Goal: Task Accomplishment & Management: Manage account settings

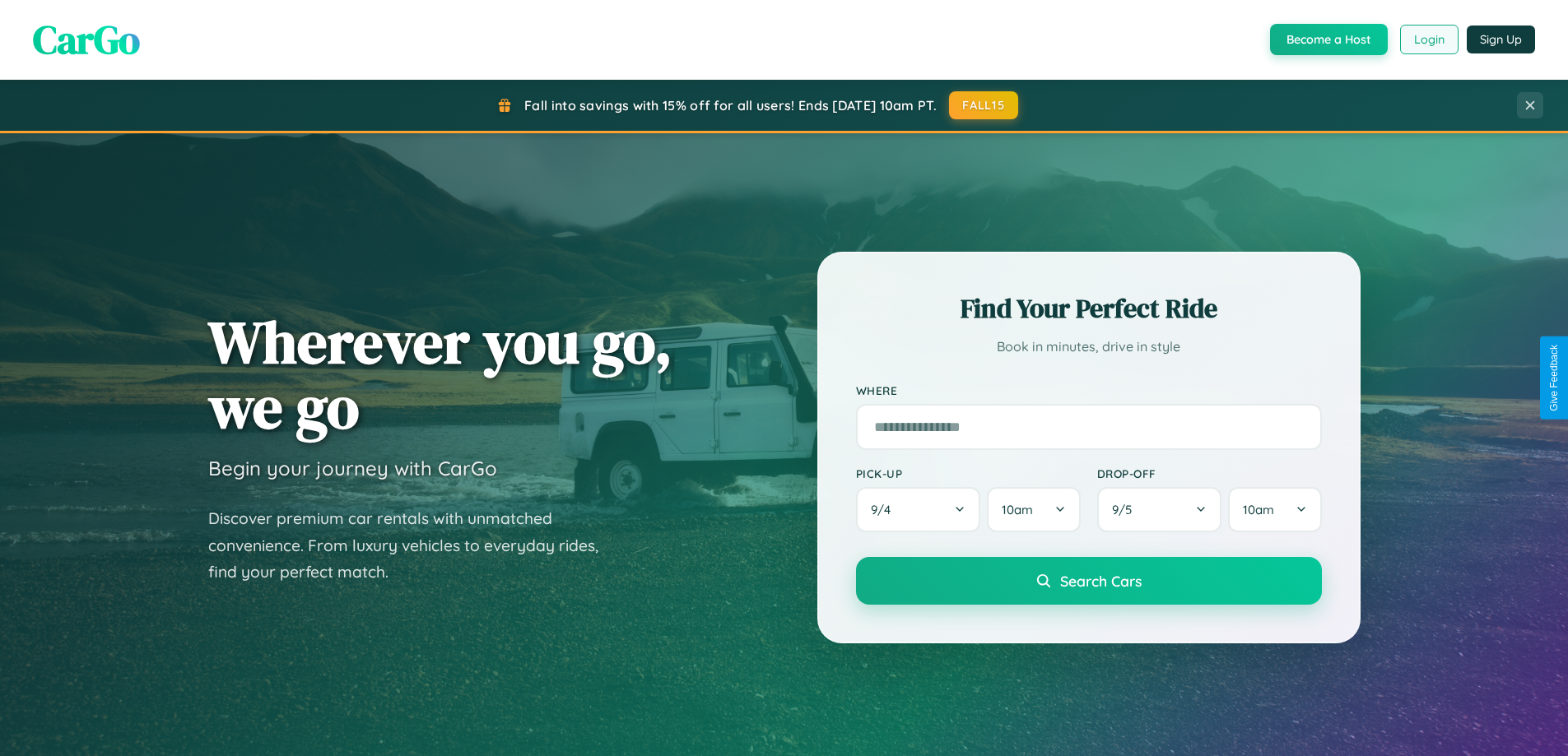
click at [1428, 40] on button "Login" at bounding box center [1429, 40] width 58 height 29
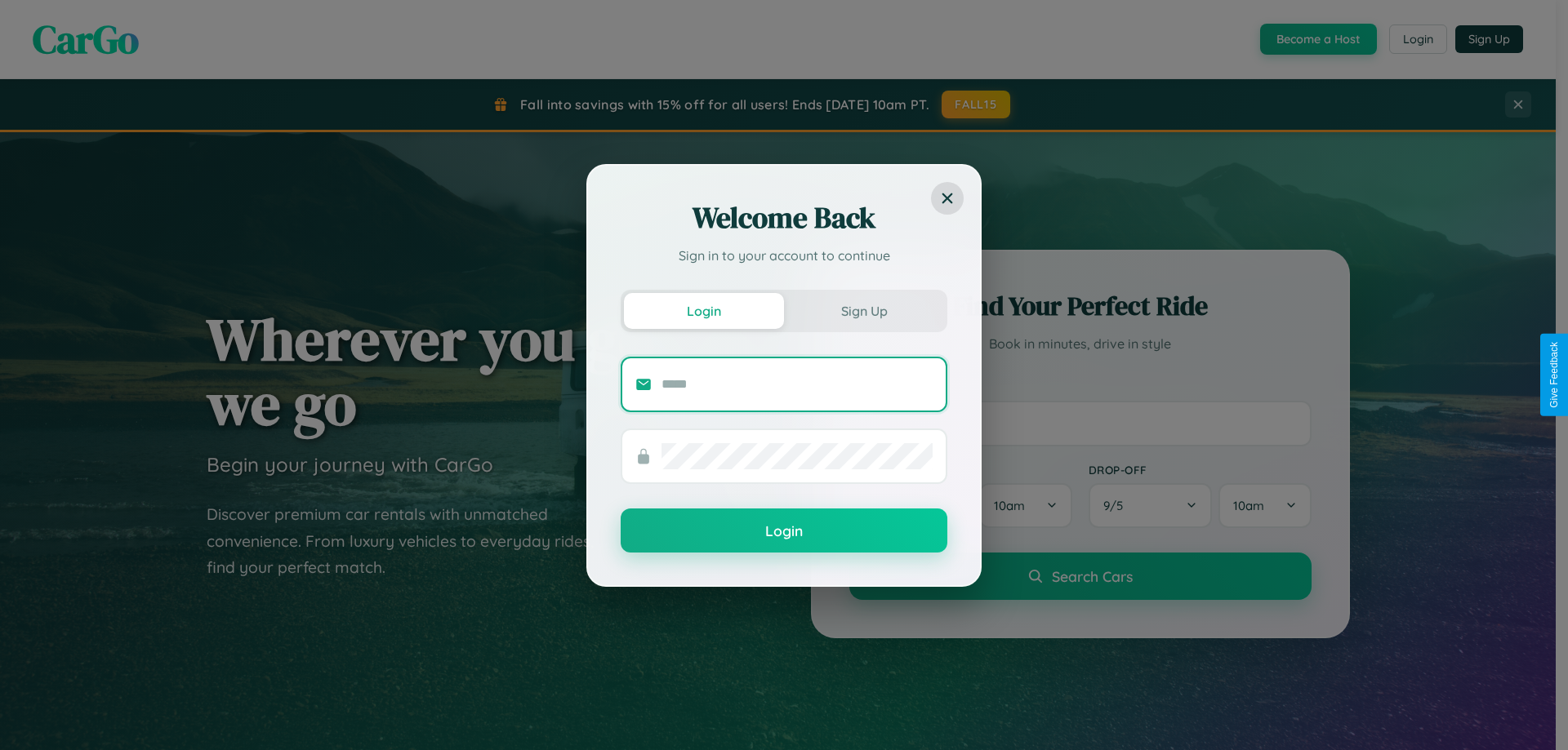
click at [797, 384] on input "text" at bounding box center [797, 384] width 271 height 26
type input "**********"
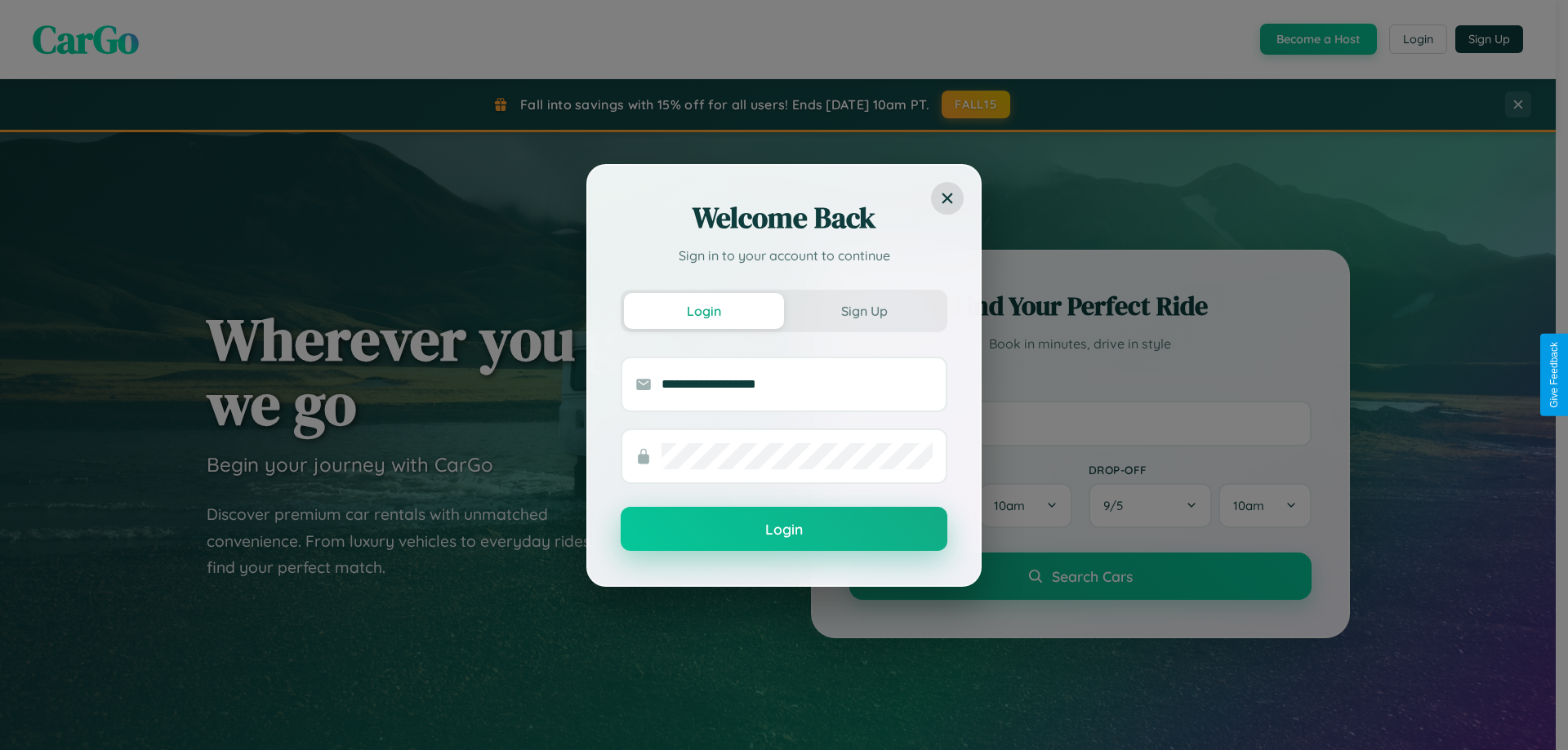
click at [784, 530] on button "Login" at bounding box center [784, 528] width 327 height 44
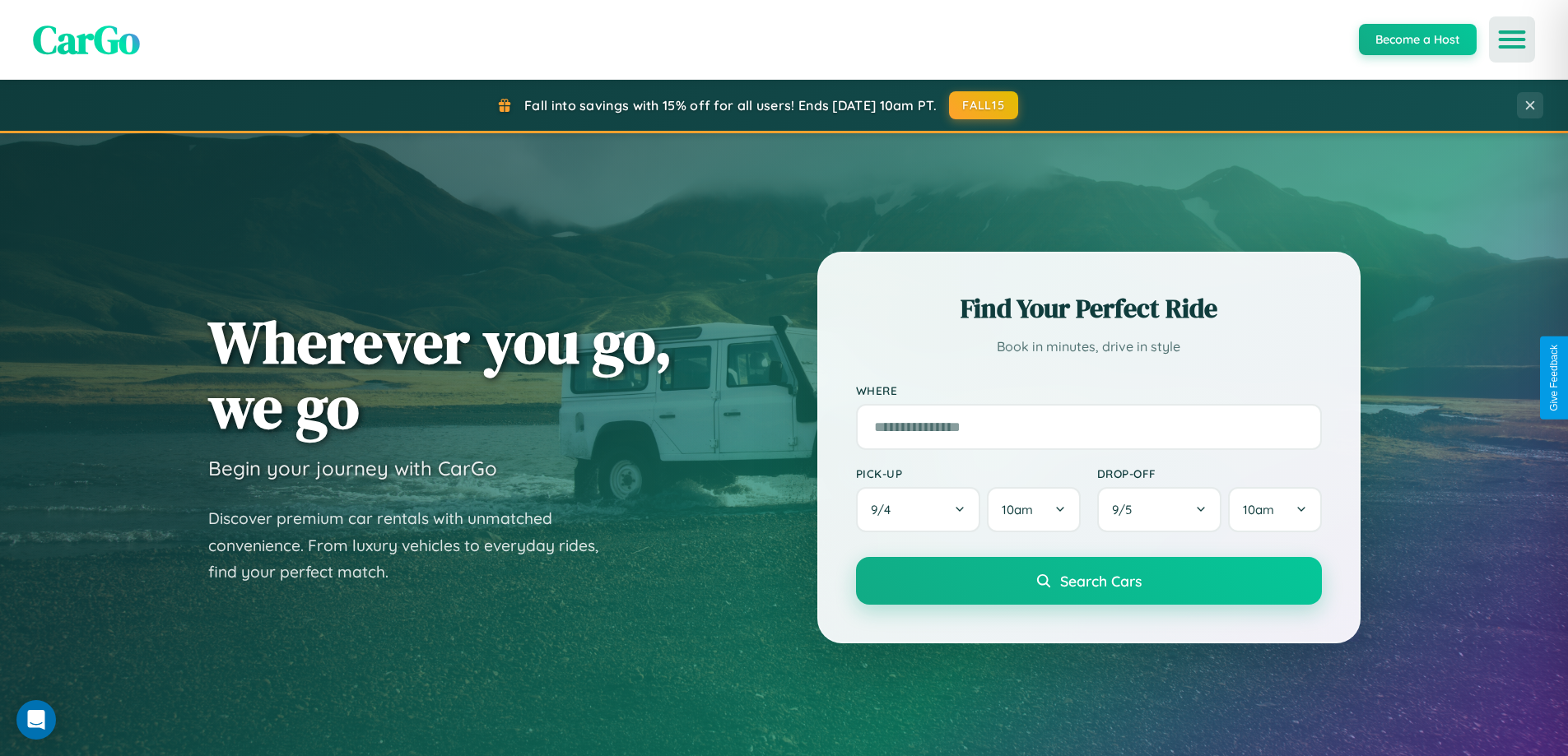
click at [1512, 40] on icon "Open menu" at bounding box center [1513, 39] width 24 height 15
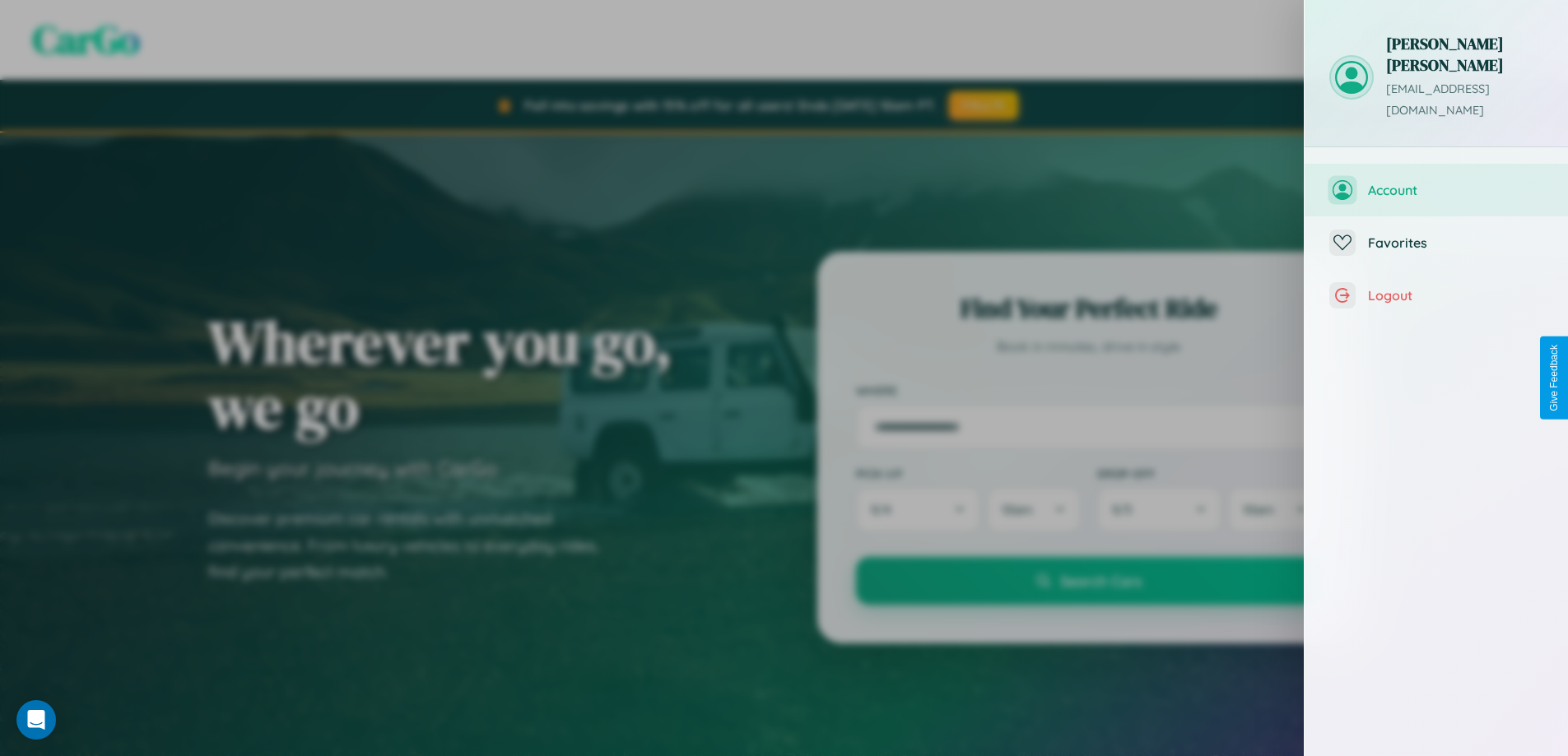
click at [1436, 182] on span "Account" at bounding box center [1455, 190] width 175 height 16
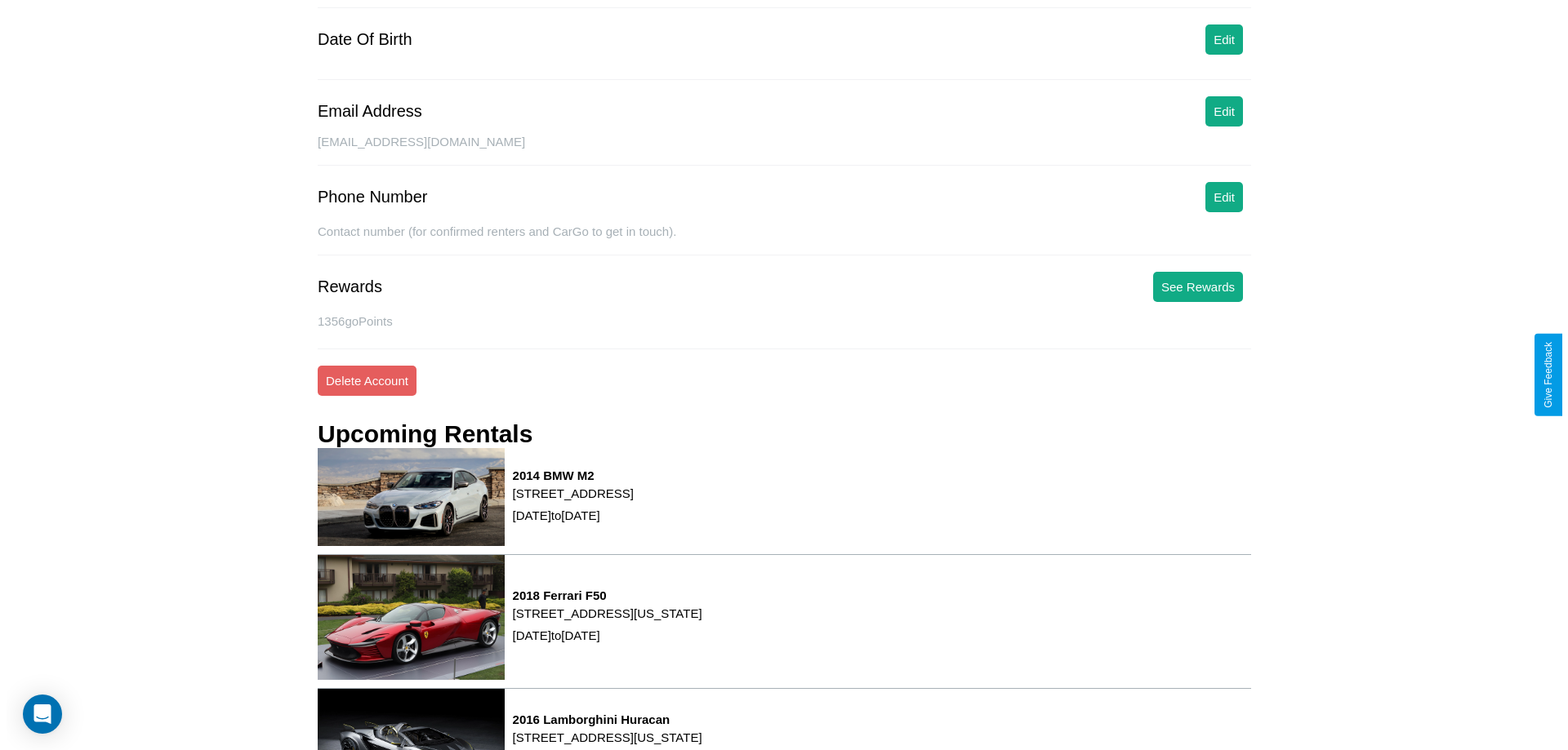
scroll to position [207, 0]
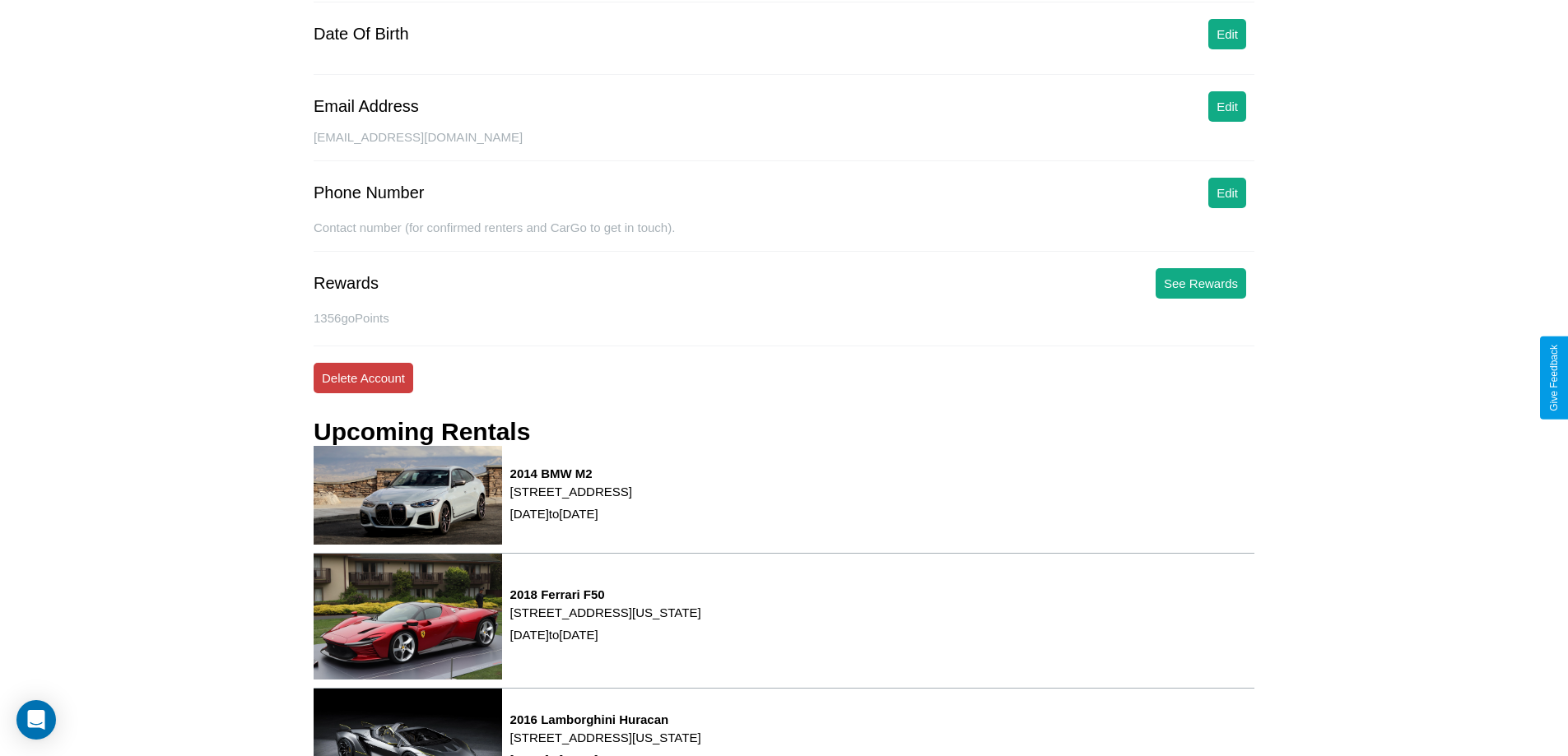
click at [363, 378] on button "Delete Account" at bounding box center [363, 378] width 100 height 30
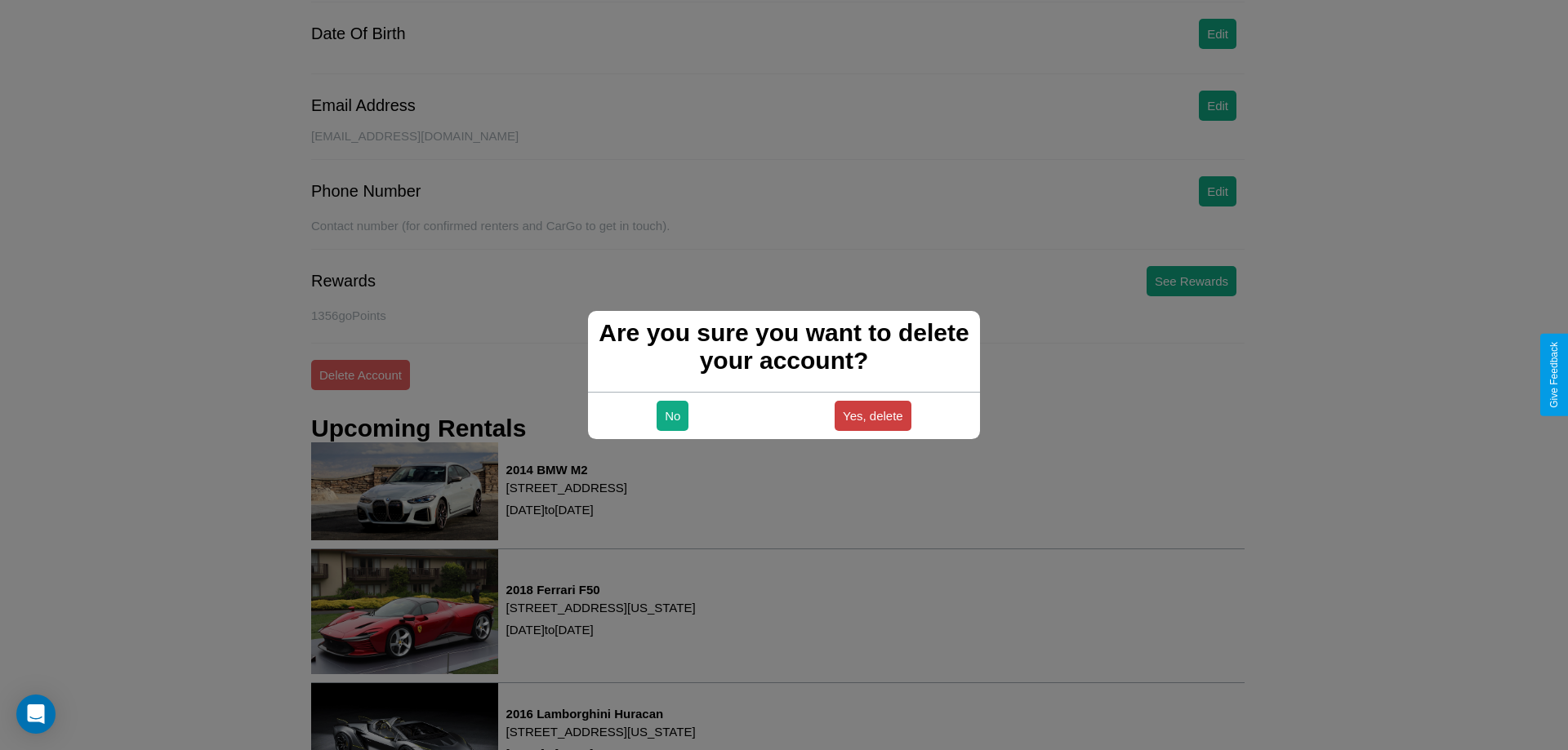
click at [873, 416] on button "Yes, delete" at bounding box center [873, 416] width 77 height 30
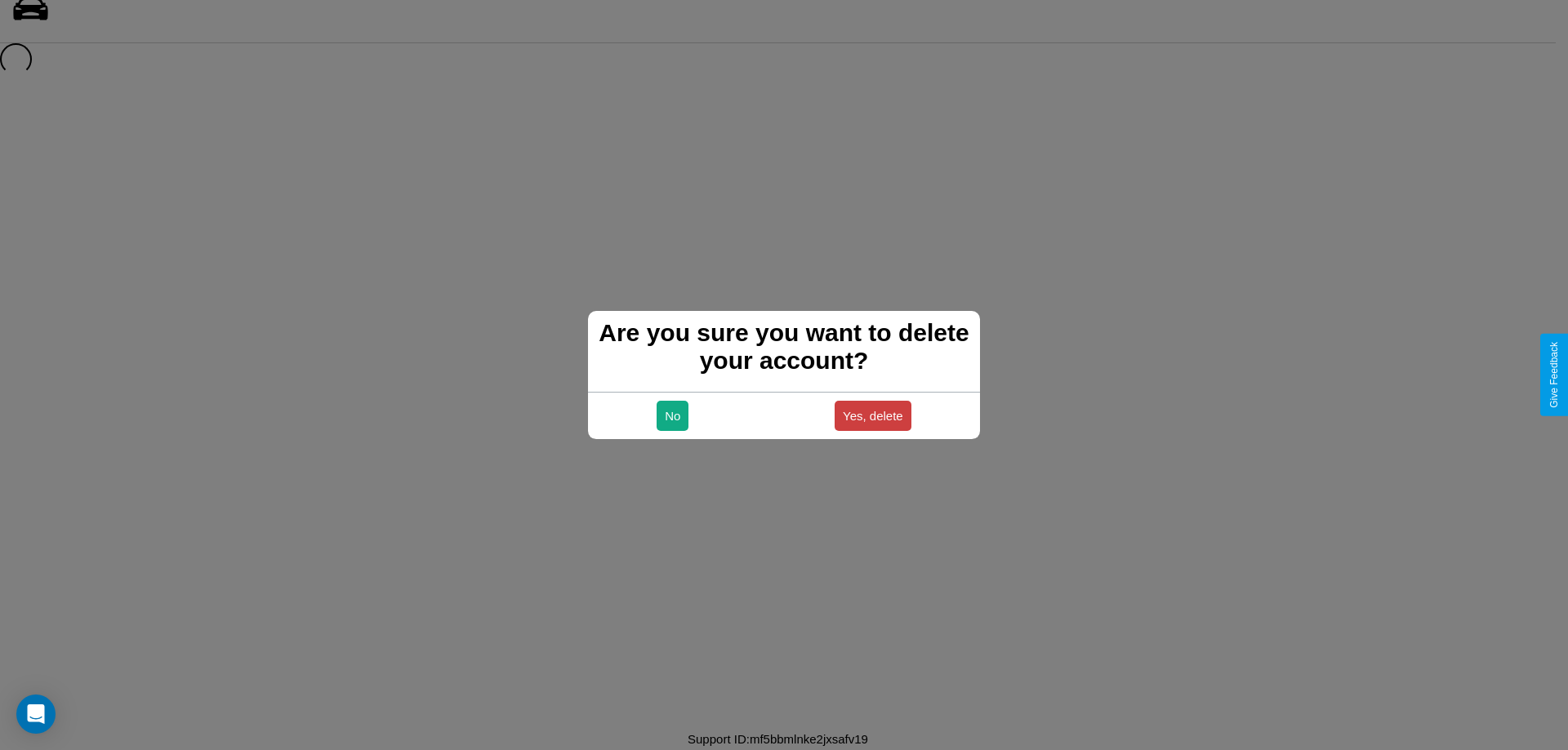
scroll to position [22, 0]
